Goal: Task Accomplishment & Management: Complete application form

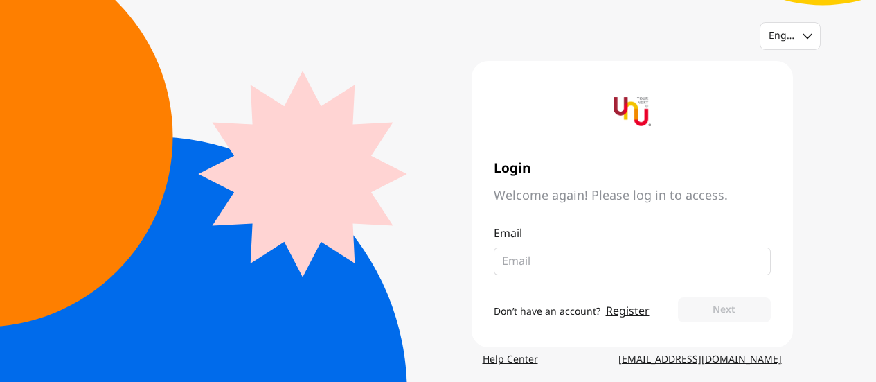
scroll to position [12, 0]
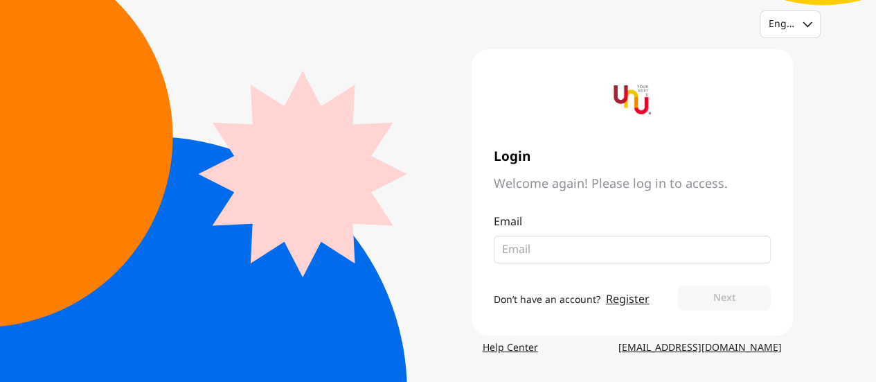
click at [653, 244] on input "email" at bounding box center [626, 249] width 249 height 17
click at [656, 246] on input "email" at bounding box center [626, 249] width 249 height 17
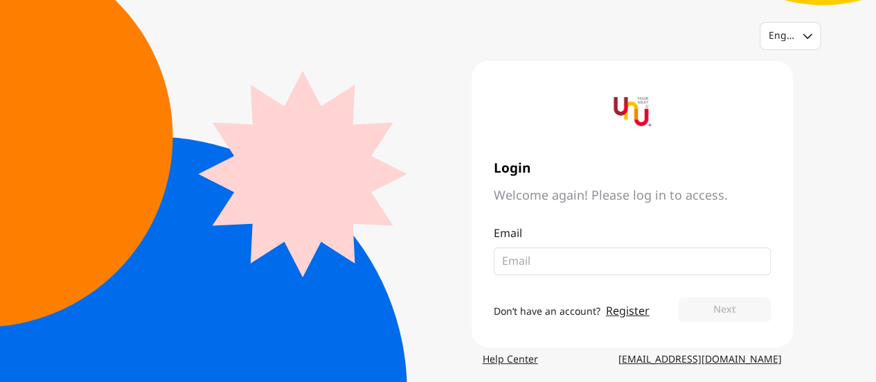
scroll to position [12, 0]
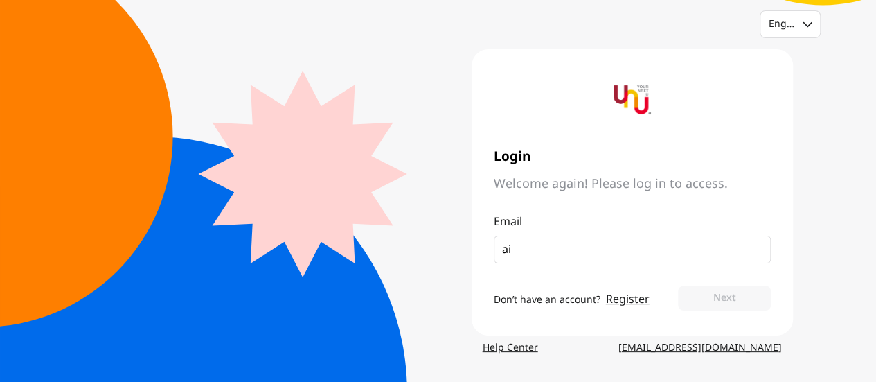
type input "a"
type input "u"
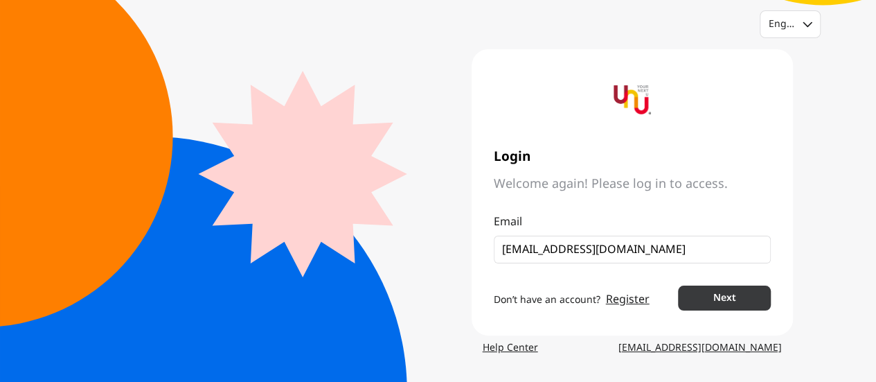
type input "[EMAIL_ADDRESS][DOMAIN_NAME]"
click at [756, 293] on button "Next" at bounding box center [724, 297] width 92 height 25
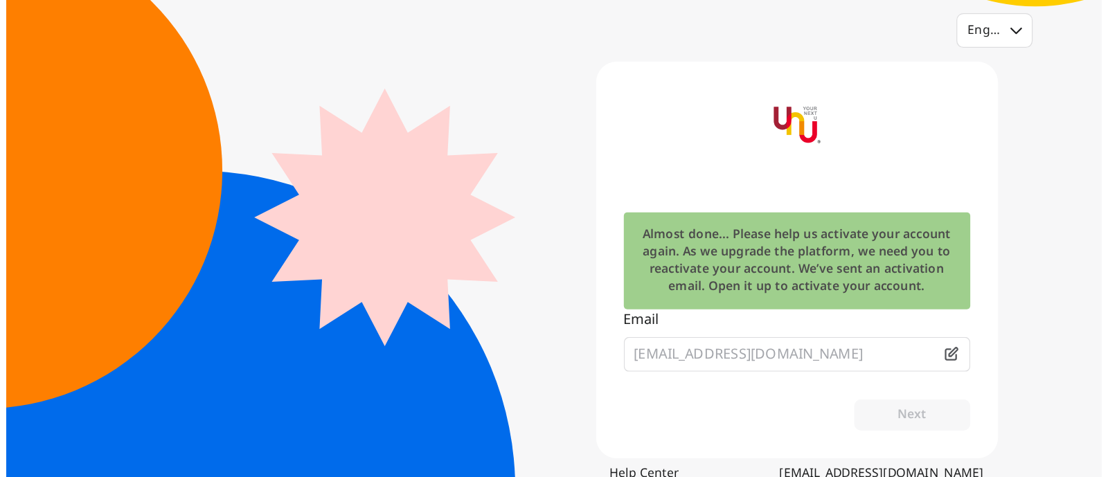
scroll to position [0, 0]
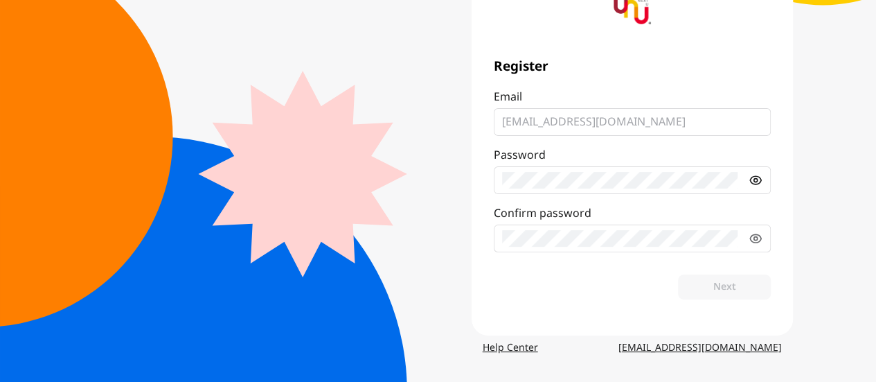
click at [752, 182] on icon at bounding box center [755, 180] width 11 height 8
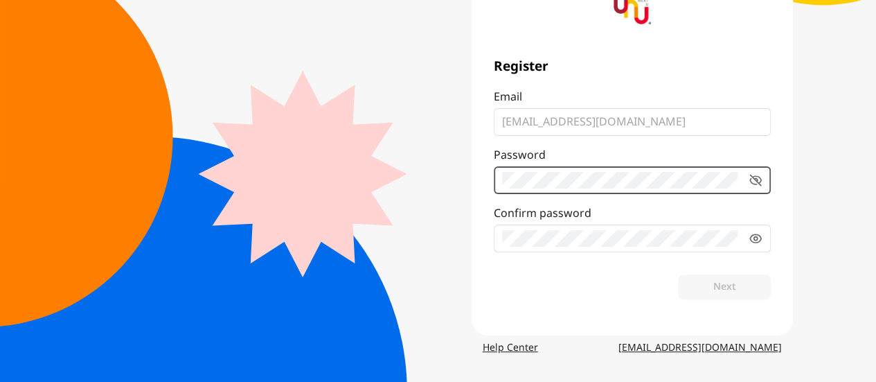
click at [413, 188] on main "Register Email [EMAIL_ADDRESS][DOMAIN_NAME] Password Confirm password Next" at bounding box center [438, 147] width 709 height 376
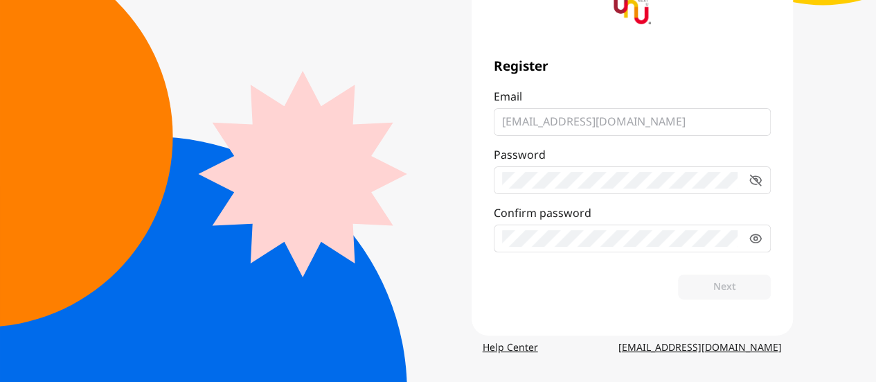
click at [555, 246] on fieldset at bounding box center [632, 238] width 277 height 28
click at [722, 284] on button "Next" at bounding box center [724, 286] width 92 height 25
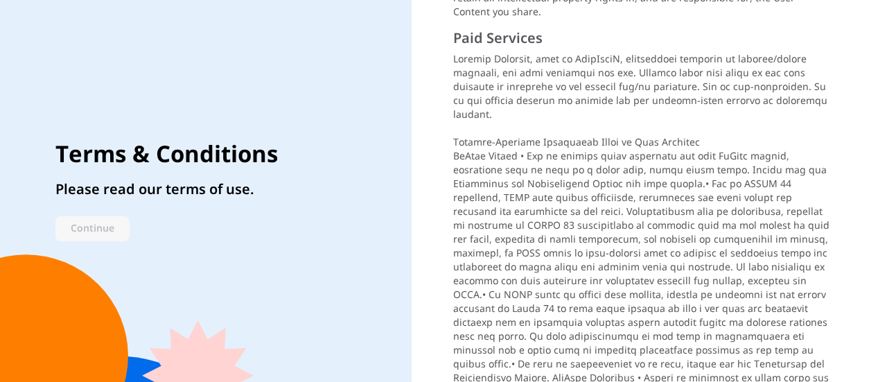
scroll to position [831, 0]
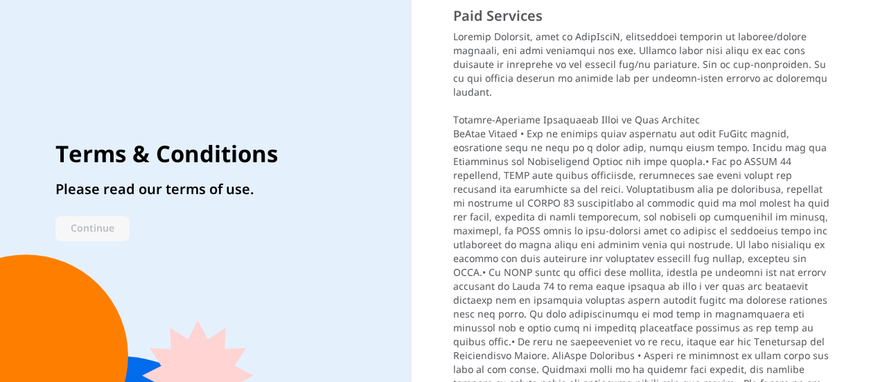
click at [112, 241] on div "Terms & Conditions Please read our terms of use. Continue" at bounding box center [205, 191] width 411 height 382
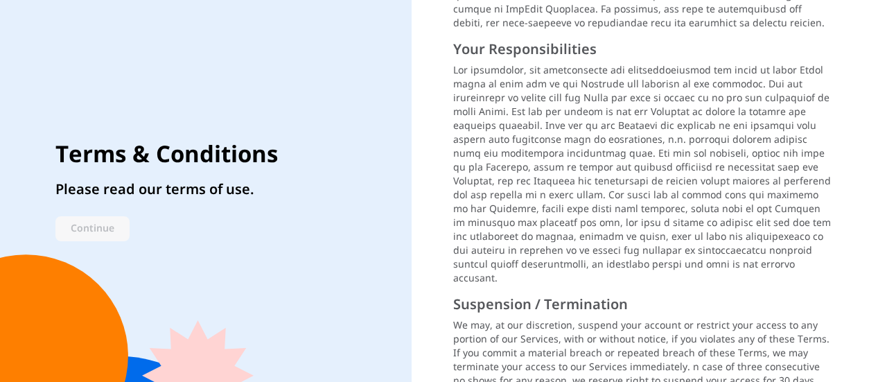
click at [535, 185] on p at bounding box center [642, 175] width 378 height 222
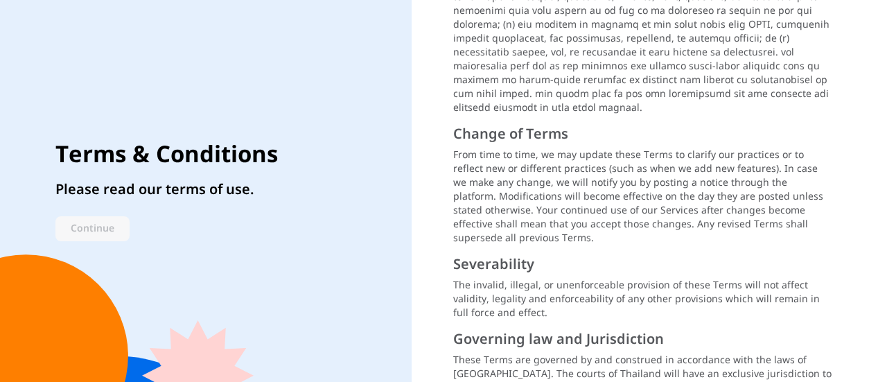
scroll to position [2231, 0]
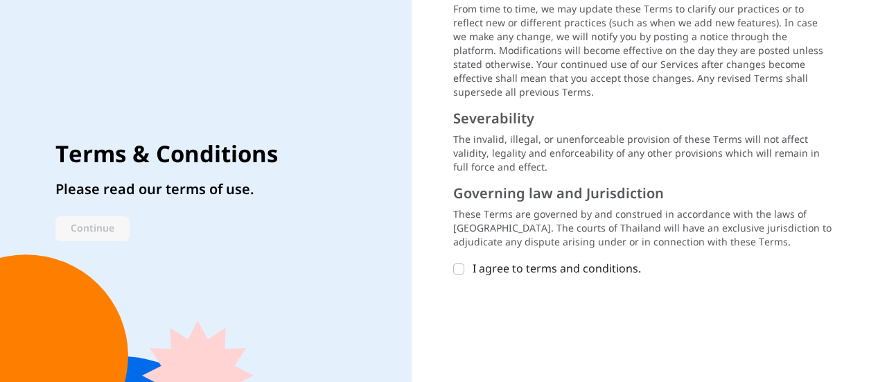
click at [464, 260] on label "I agree to terms and conditions." at bounding box center [634, 268] width 362 height 17
click at [464, 263] on input "I agree to terms and conditions." at bounding box center [458, 268] width 11 height 11
checkbox input "true"
click at [96, 220] on button "Continue" at bounding box center [92, 228] width 74 height 25
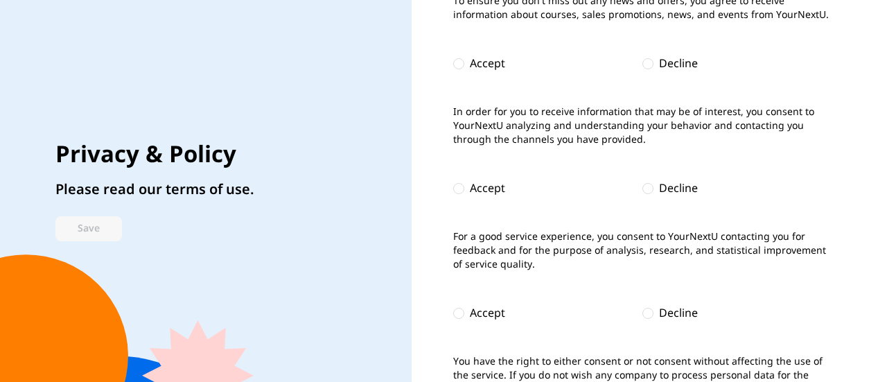
drag, startPoint x: 463, startPoint y: 73, endPoint x: 477, endPoint y: 120, distance: 49.3
click at [463, 69] on div at bounding box center [458, 63] width 11 height 11
click at [460, 194] on div at bounding box center [458, 188] width 11 height 11
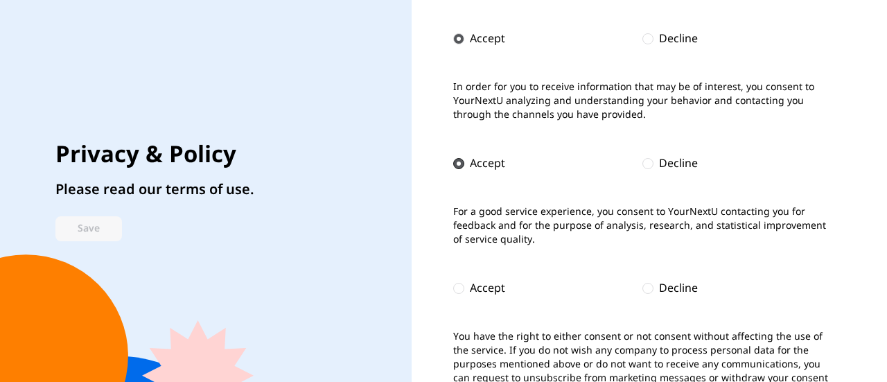
scroll to position [62, 0]
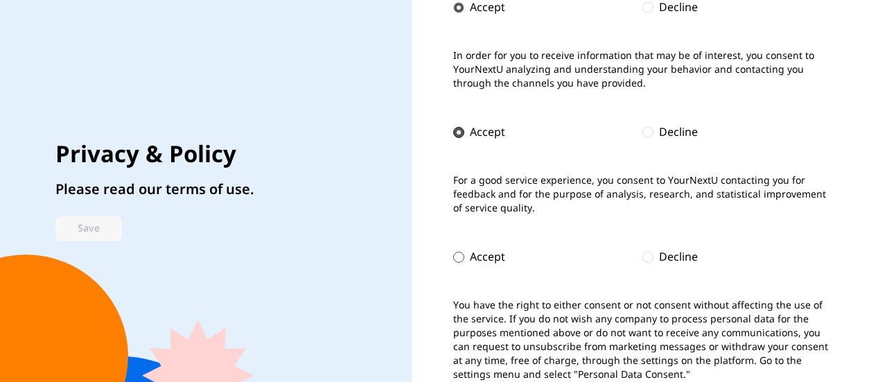
click at [459, 257] on div at bounding box center [458, 256] width 11 height 11
click at [55, 238] on div "Privacy & Policy Please read our terms of use. Save" at bounding box center [205, 191] width 411 height 382
click at [97, 212] on div "Privacy & Policy Please read our terms of use. Save" at bounding box center [154, 191] width 199 height 100
click at [91, 225] on button "Save" at bounding box center [88, 228] width 67 height 25
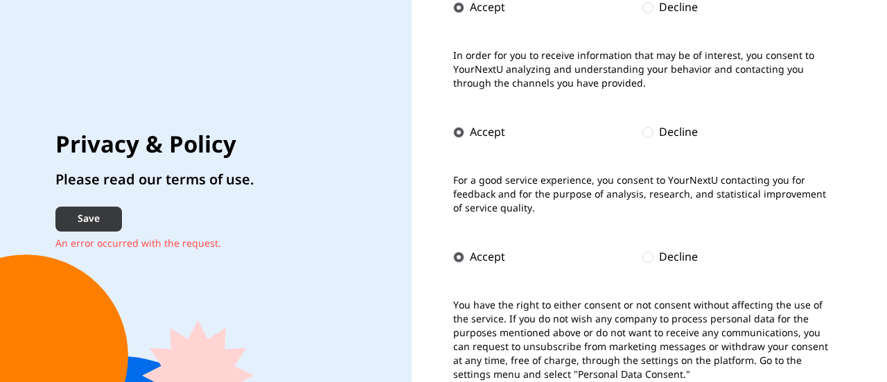
click at [95, 221] on button "Save" at bounding box center [88, 218] width 67 height 25
drag, startPoint x: 557, startPoint y: 257, endPoint x: 587, endPoint y: 253, distance: 30.8
click at [560, 255] on div "Accept" at bounding box center [547, 257] width 189 height 17
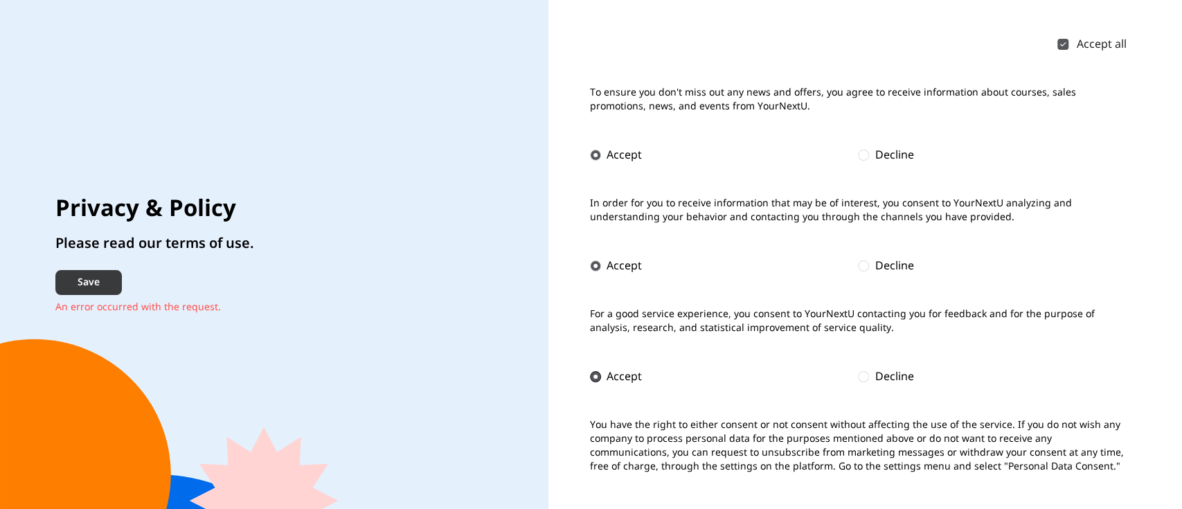
click at [64, 277] on button "Save" at bounding box center [88, 282] width 67 height 25
click at [591, 373] on div at bounding box center [595, 376] width 11 height 11
click at [859, 375] on div at bounding box center [863, 376] width 11 height 11
click at [88, 282] on button "Save" at bounding box center [88, 282] width 67 height 25
click at [599, 374] on div at bounding box center [595, 376] width 11 height 11
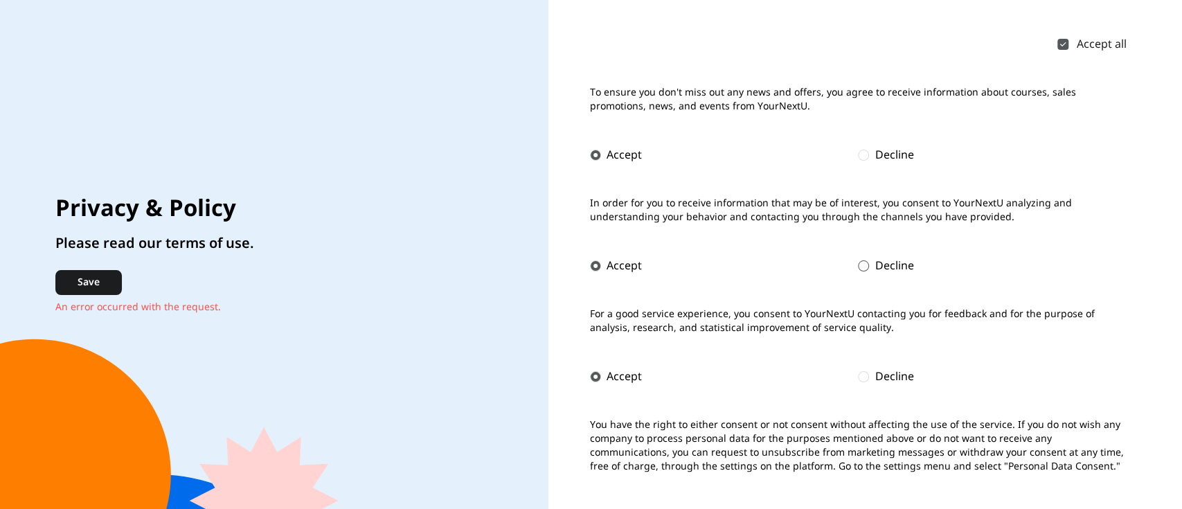
click at [860, 267] on div at bounding box center [863, 265] width 11 height 11
click at [100, 274] on button "Save" at bounding box center [88, 282] width 67 height 25
click at [602, 273] on div "Accept" at bounding box center [616, 266] width 52 height 17
click at [886, 47] on icon at bounding box center [1063, 44] width 8 height 8
click at [886, 47] on input "Accept all" at bounding box center [1063, 44] width 11 height 11
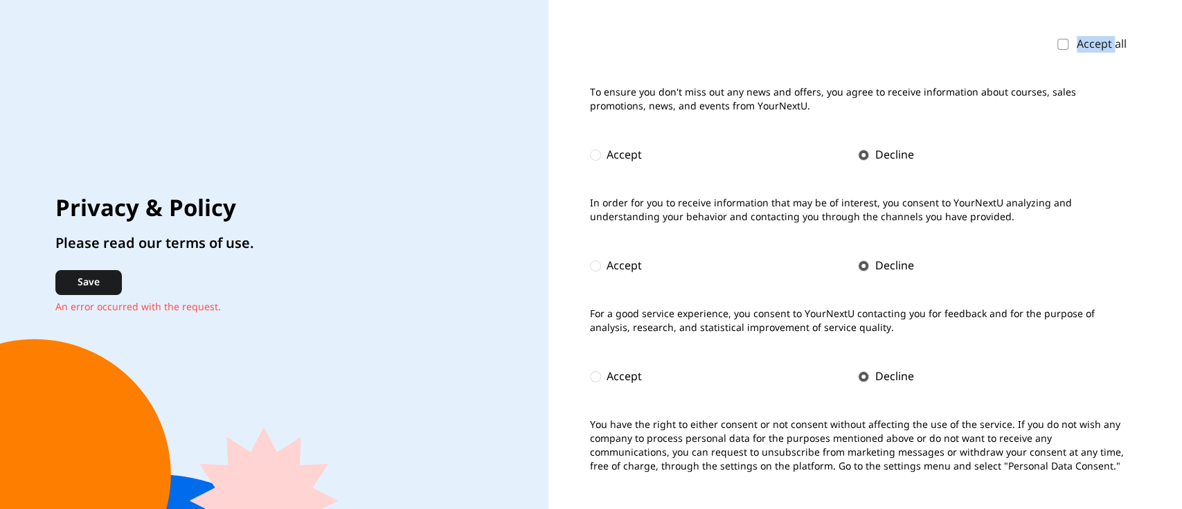
click at [886, 47] on icon at bounding box center [1063, 44] width 8 height 8
click at [886, 47] on input "Accept all" at bounding box center [1063, 44] width 11 height 11
click at [886, 47] on icon at bounding box center [1063, 44] width 8 height 8
click at [886, 47] on input "Accept all" at bounding box center [1063, 44] width 11 height 11
click at [89, 288] on button "Save" at bounding box center [88, 282] width 67 height 25
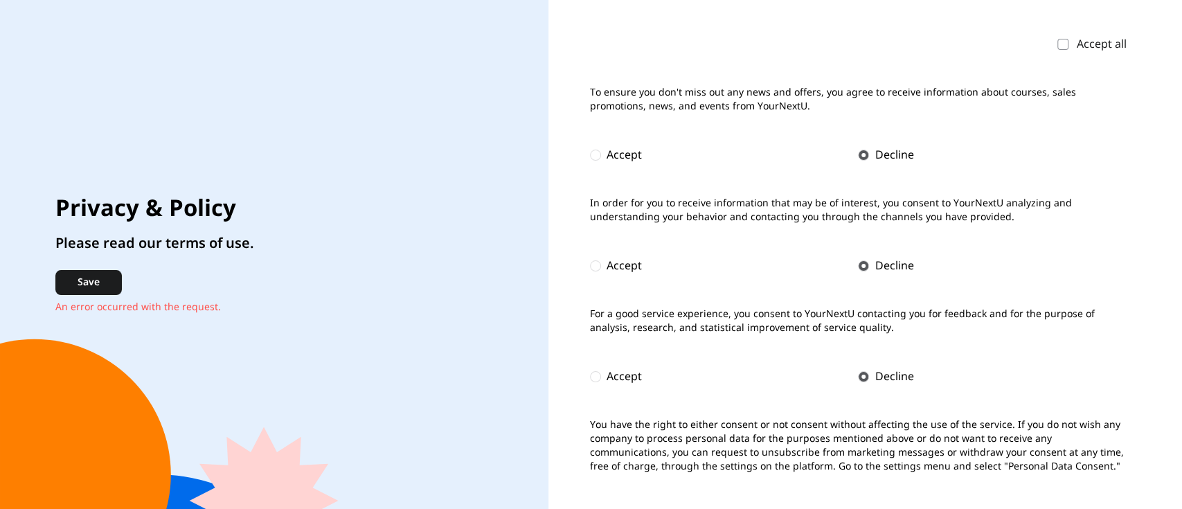
click at [886, 42] on icon at bounding box center [1063, 44] width 8 height 8
click at [886, 42] on input "Accept all" at bounding box center [1063, 44] width 11 height 11
click at [122, 263] on div "Privacy & Policy Please read our terms of use. Save An error occurred with the …" at bounding box center [154, 254] width 199 height 119
click at [106, 272] on button "Save" at bounding box center [88, 282] width 67 height 25
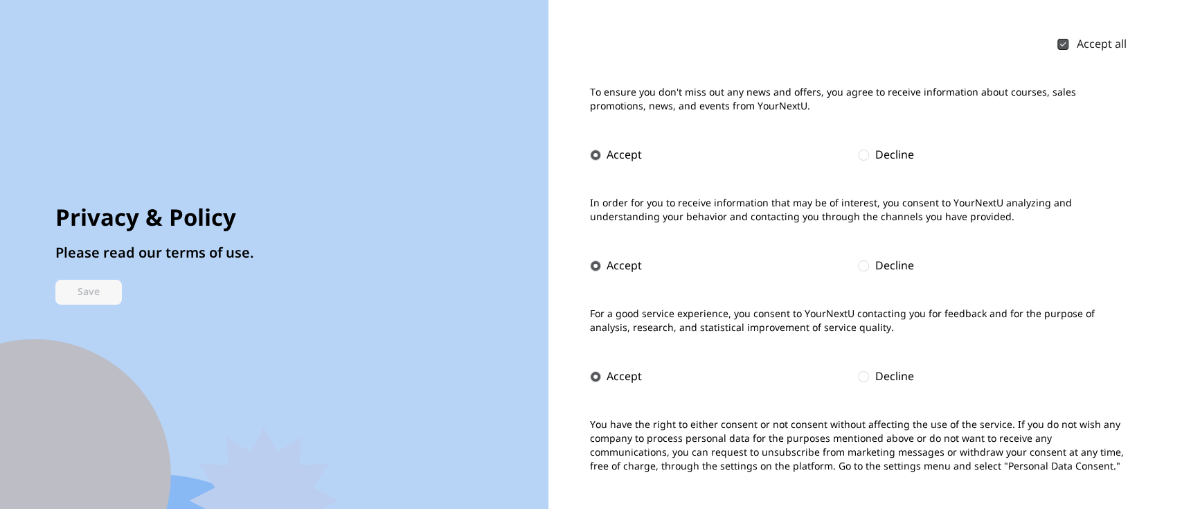
click at [106, 272] on div "Privacy & Policy Please read our terms of use. Save" at bounding box center [154, 255] width 199 height 100
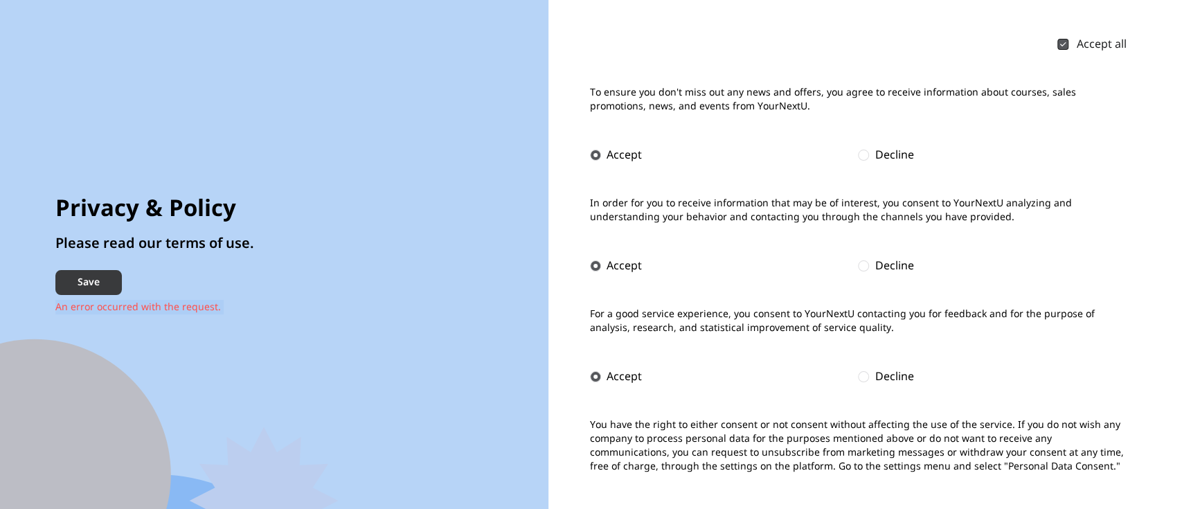
click at [106, 272] on button "Save" at bounding box center [88, 282] width 67 height 25
checkbox input "true"
